Goal: Information Seeking & Learning: Find specific fact

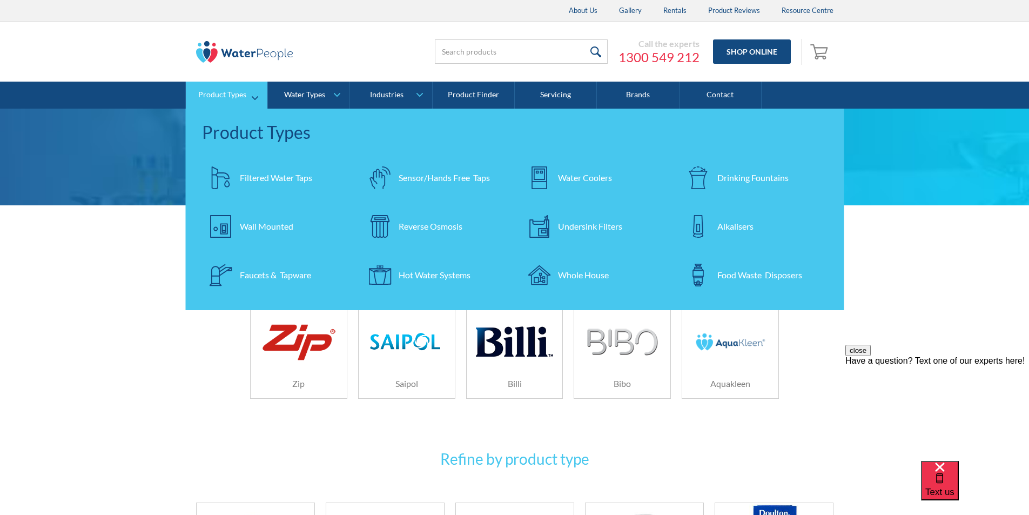
click at [275, 177] on div "Filtered Water Taps" at bounding box center [276, 177] width 72 height 13
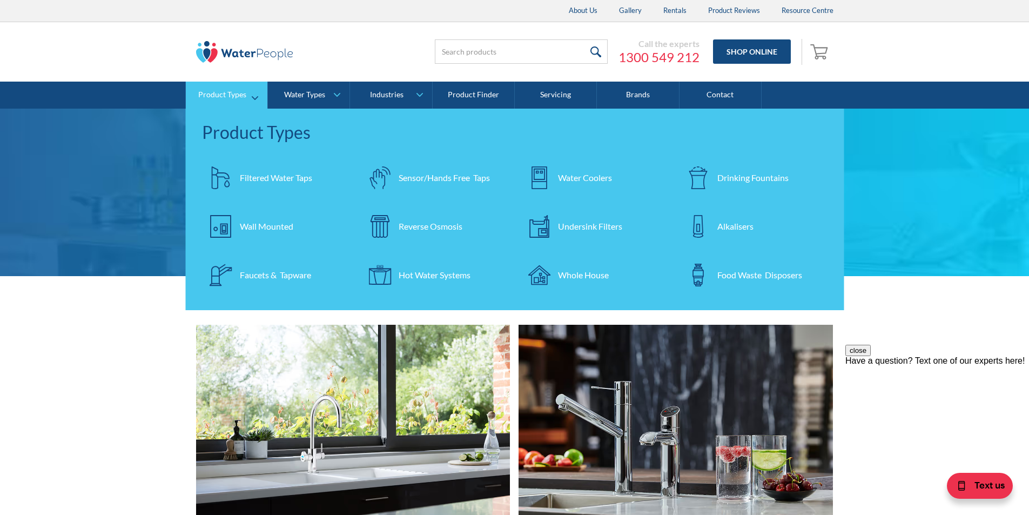
click at [271, 178] on div "Filtered Water Taps" at bounding box center [276, 177] width 72 height 13
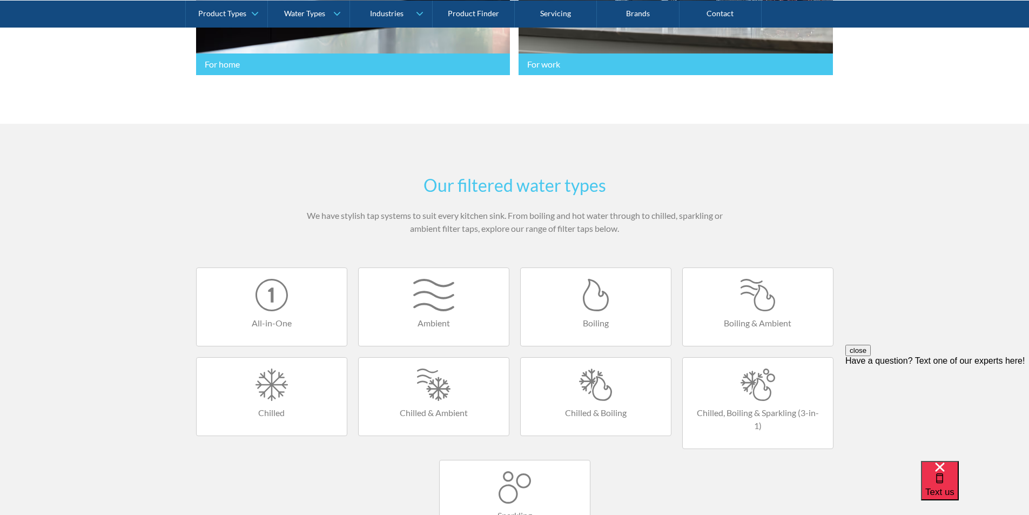
scroll to position [486, 0]
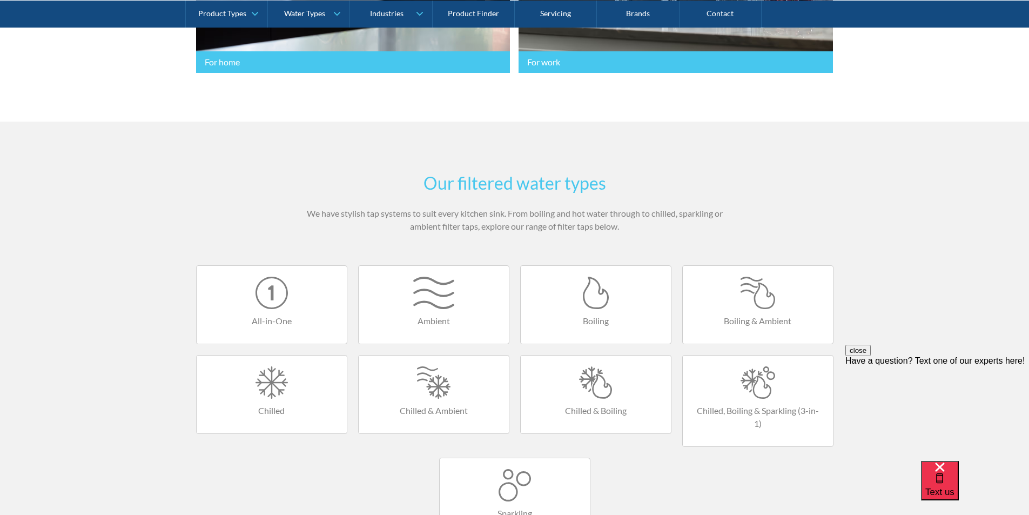
click at [600, 393] on div at bounding box center [596, 382] width 129 height 32
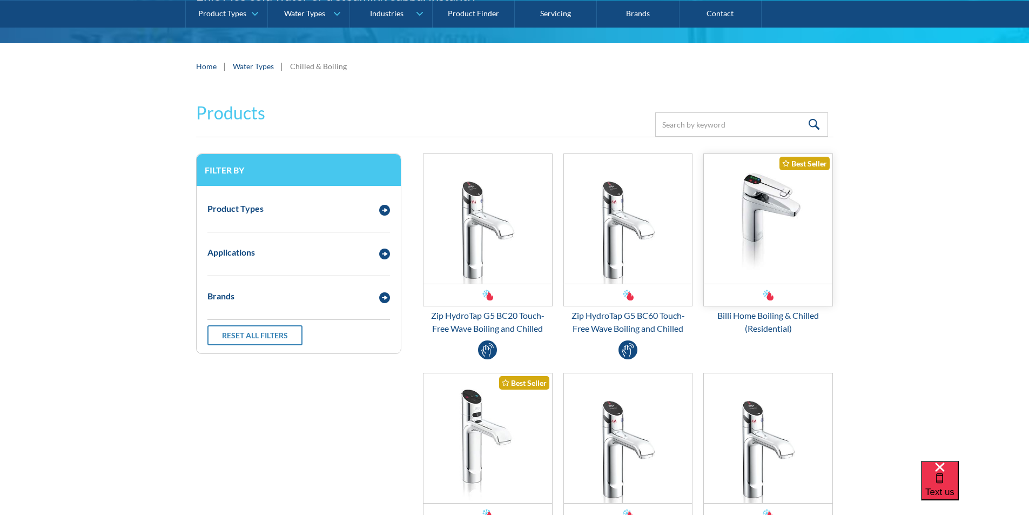
click at [758, 250] on img "Email Form 3" at bounding box center [768, 219] width 129 height 130
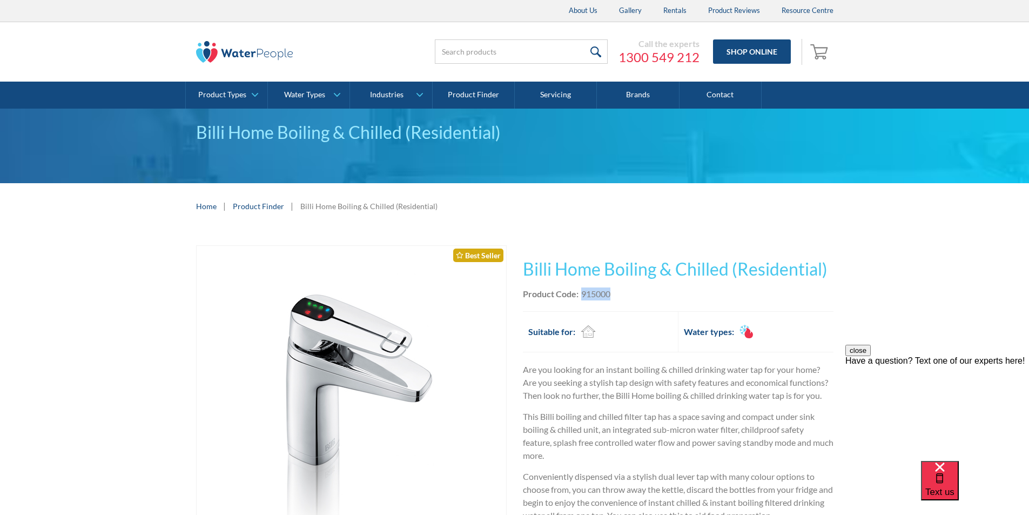
drag, startPoint x: 607, startPoint y: 293, endPoint x: 582, endPoint y: 299, distance: 25.4
click at [582, 299] on div "Product Code: 915000" at bounding box center [678, 293] width 311 height 13
copy div "915000"
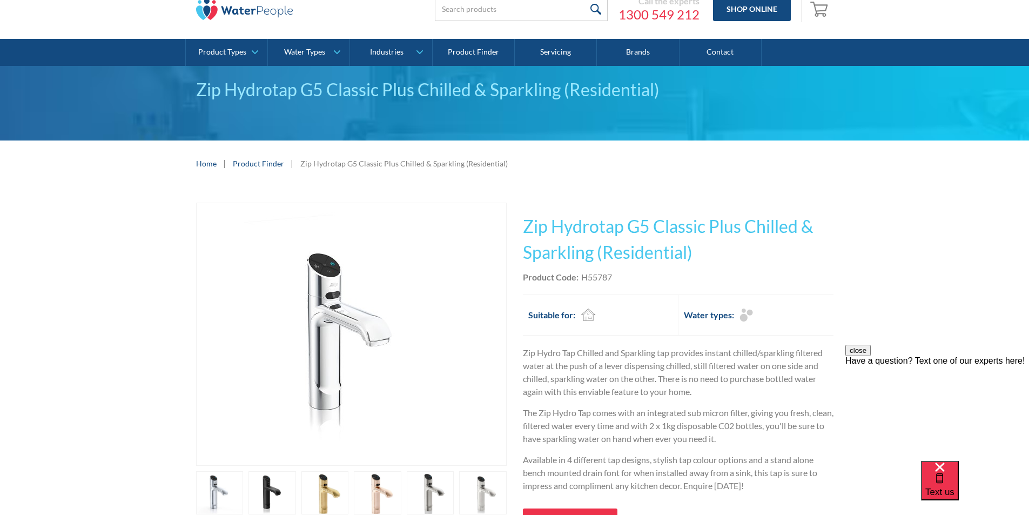
scroll to position [108, 0]
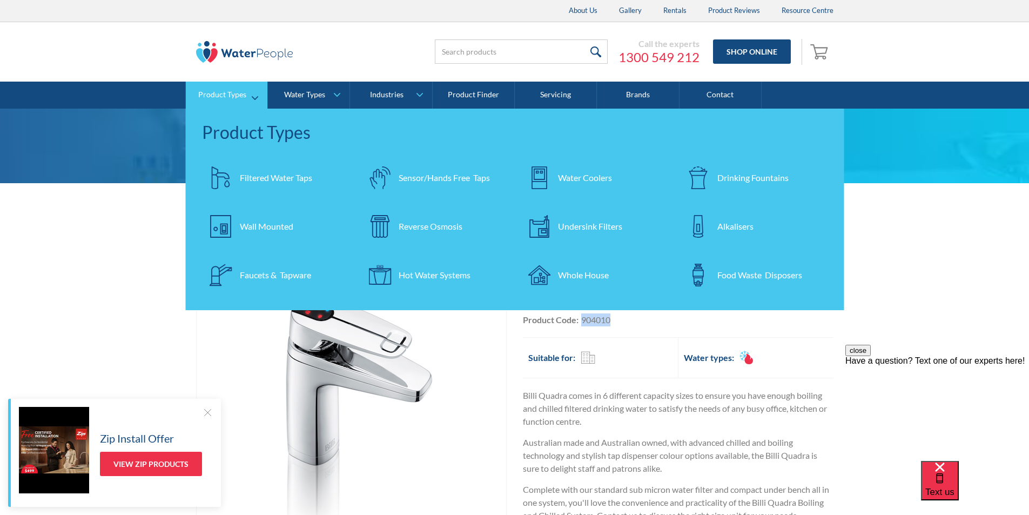
click at [262, 173] on div "Filtered Water Taps" at bounding box center [276, 177] width 72 height 13
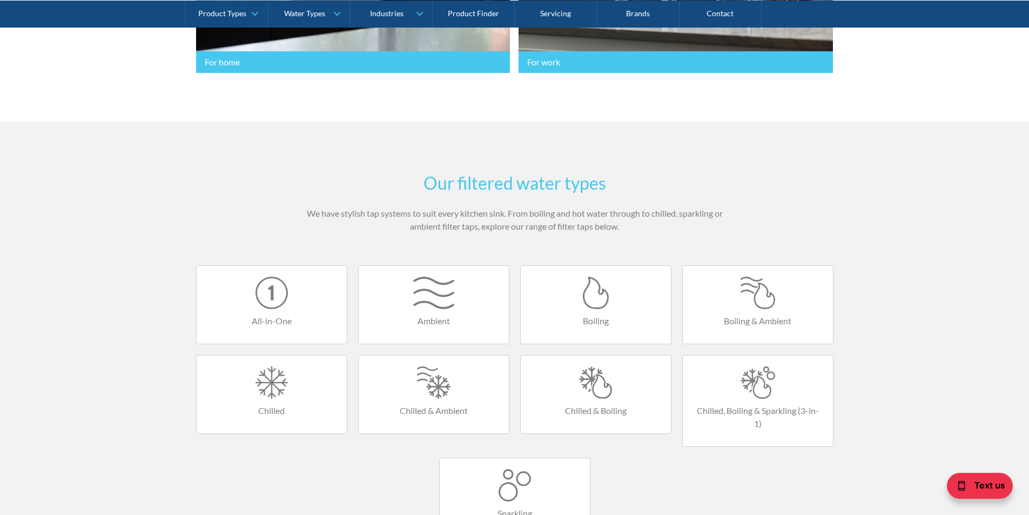
click at [596, 393] on div at bounding box center [596, 382] width 129 height 32
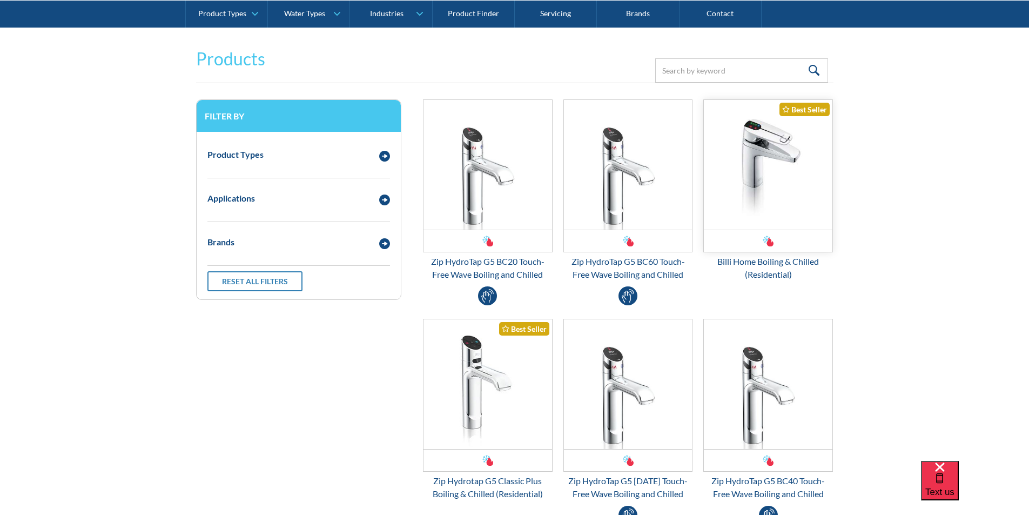
click at [757, 180] on img "Email Form 3" at bounding box center [768, 165] width 129 height 130
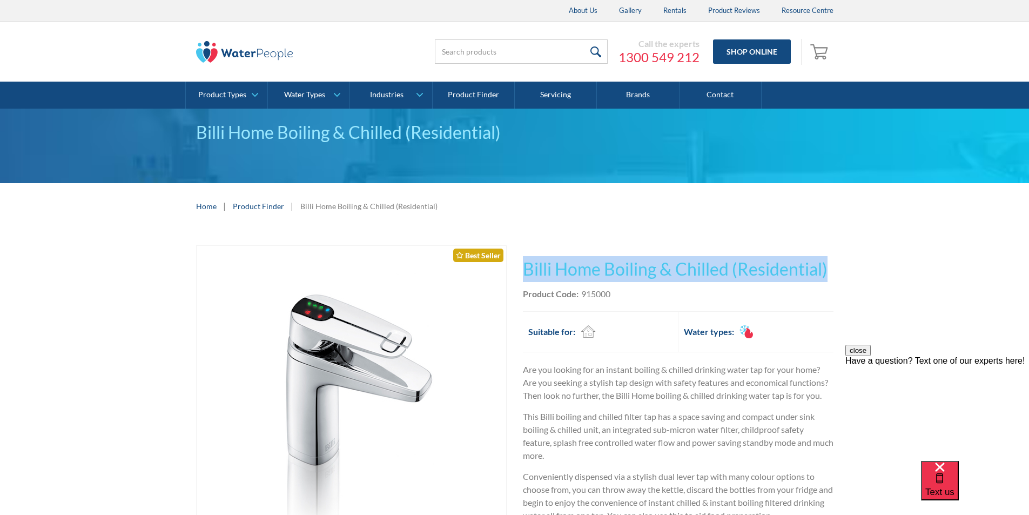
drag, startPoint x: 830, startPoint y: 267, endPoint x: 528, endPoint y: 266, distance: 301.4
click at [528, 266] on h1 "Billi Home Boiling & Chilled (Residential)" at bounding box center [678, 269] width 311 height 26
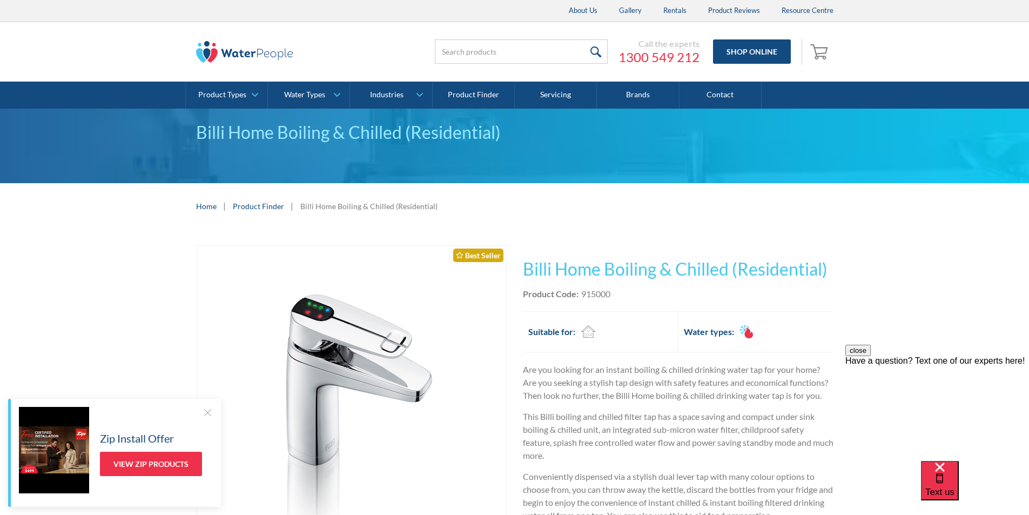
click at [617, 298] on div "Product Code: 915000" at bounding box center [678, 293] width 311 height 13
drag, startPoint x: 611, startPoint y: 293, endPoint x: 581, endPoint y: 297, distance: 30.6
click at [581, 297] on div "Product Code: 915000" at bounding box center [678, 293] width 311 height 13
copy div "915000"
